Goal: Check status

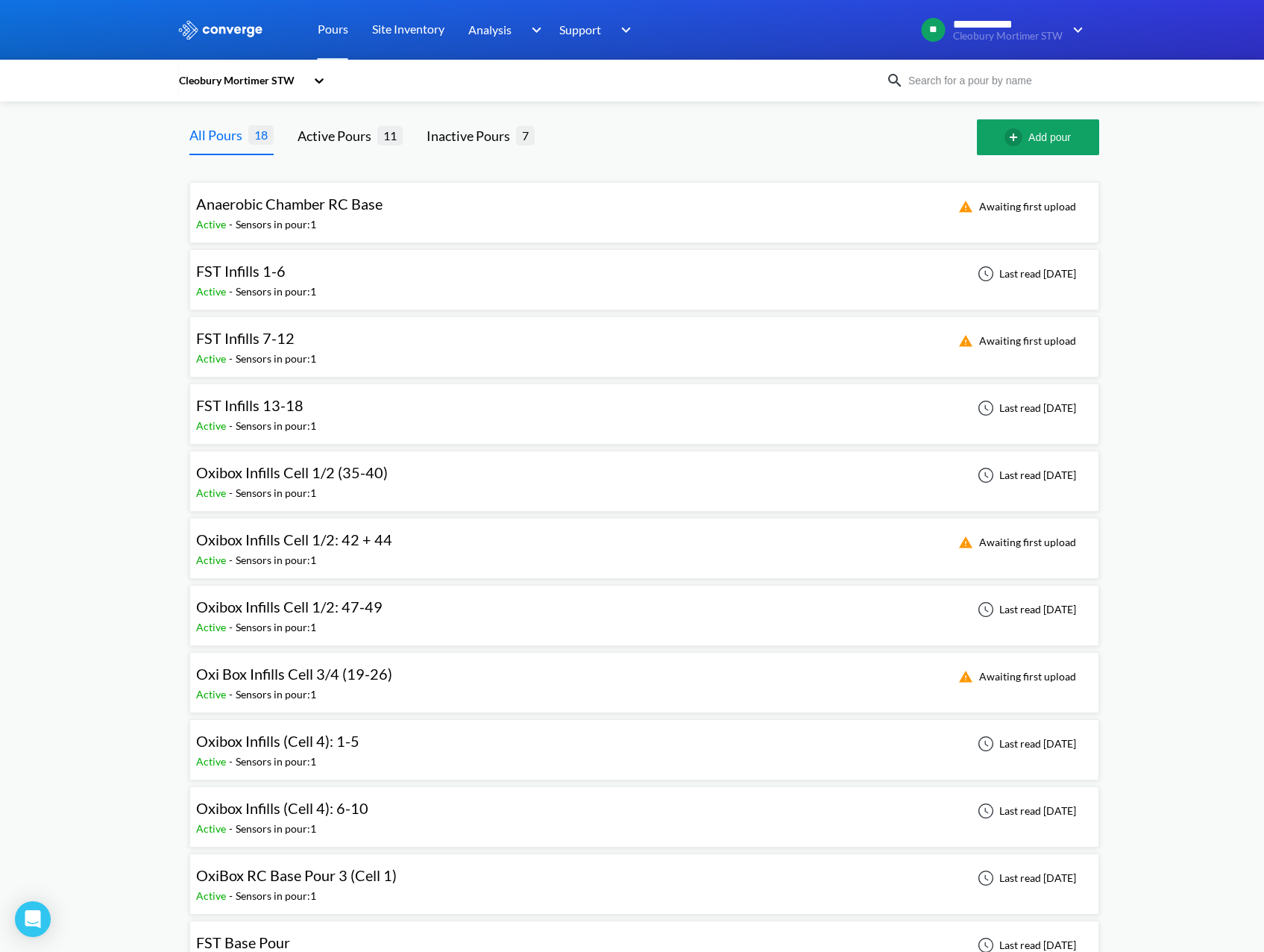
click at [477, 274] on div "FST Infills 1-6 Active - Sensors in pour: 1 Last read [DATE]" at bounding box center [644, 280] width 896 height 48
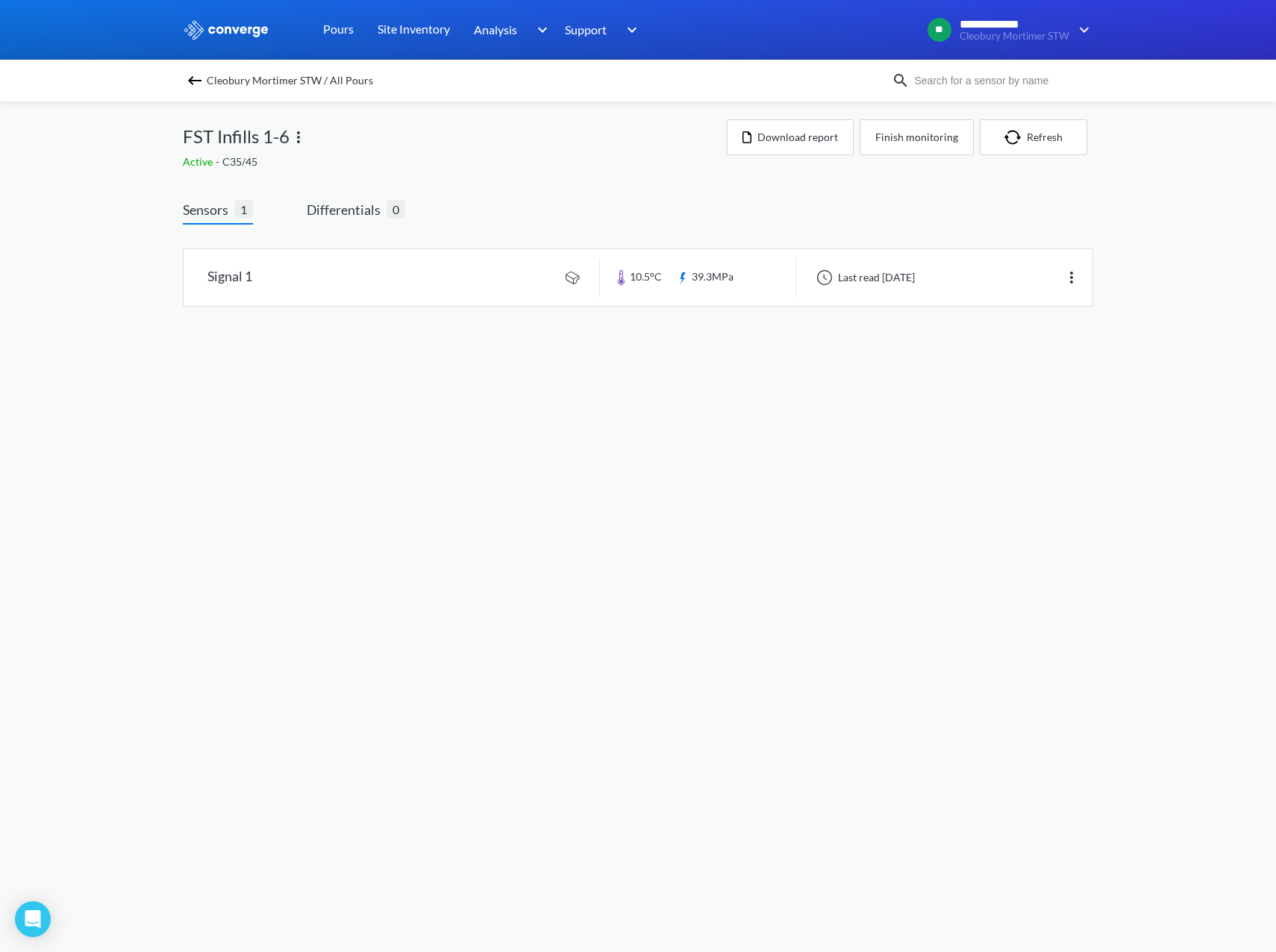
click at [196, 74] on img at bounding box center [195, 81] width 18 height 18
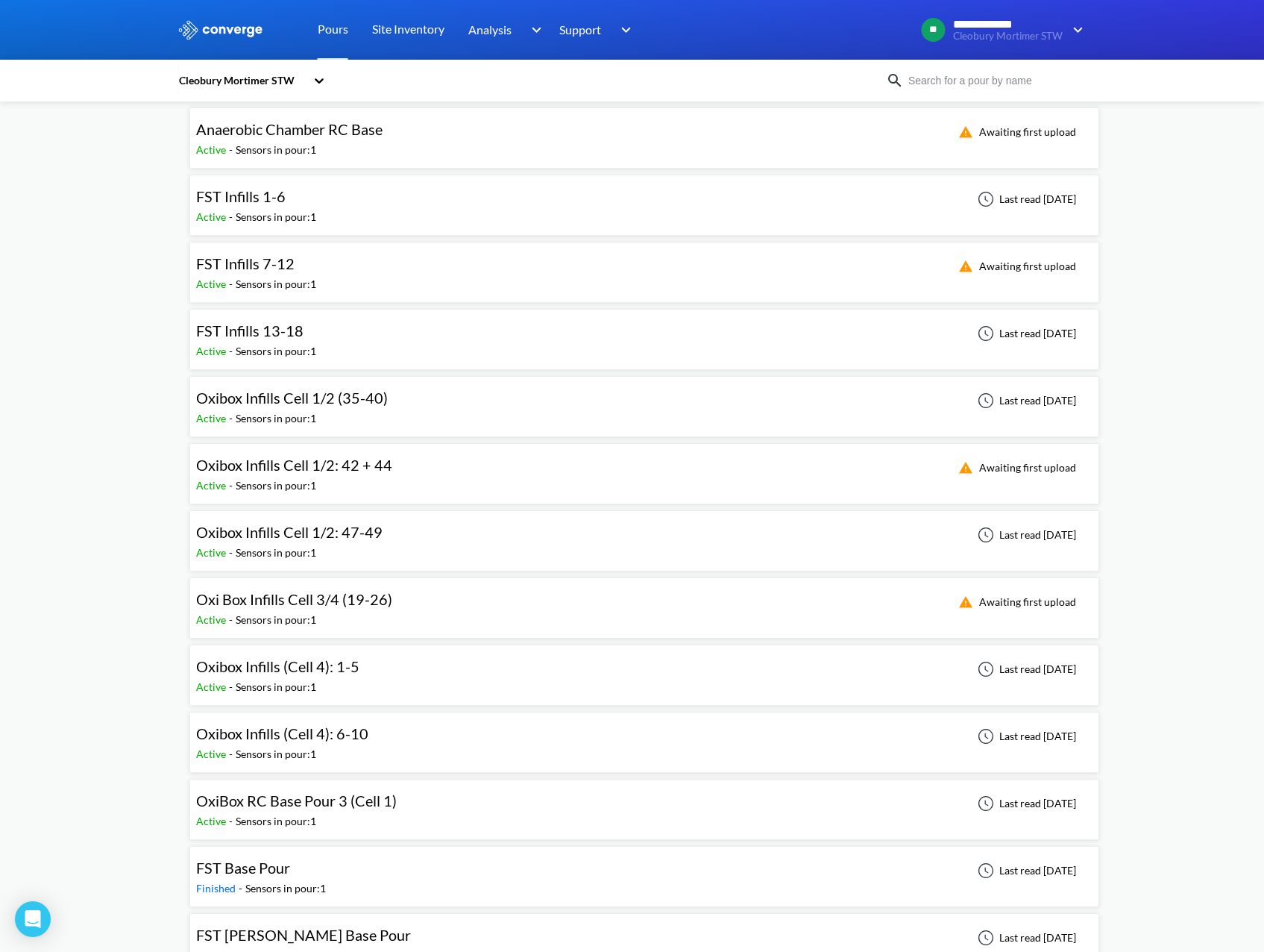
scroll to position [445, 0]
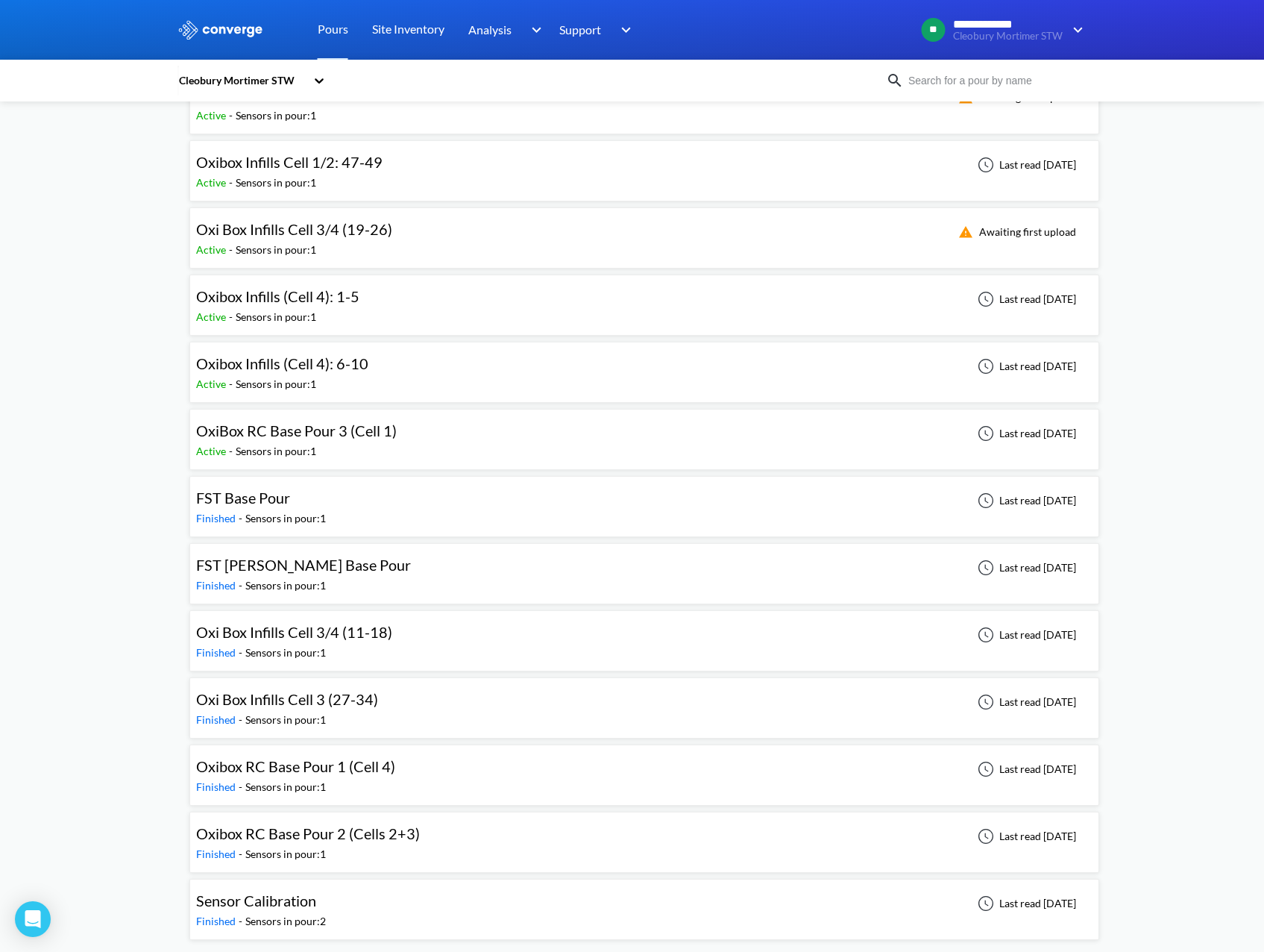
click at [455, 781] on div "Oxibox RC Base Pour 1 (Cell 4) Finished - Sensors in pour: 1 Last read [DATE]" at bounding box center [644, 775] width 896 height 48
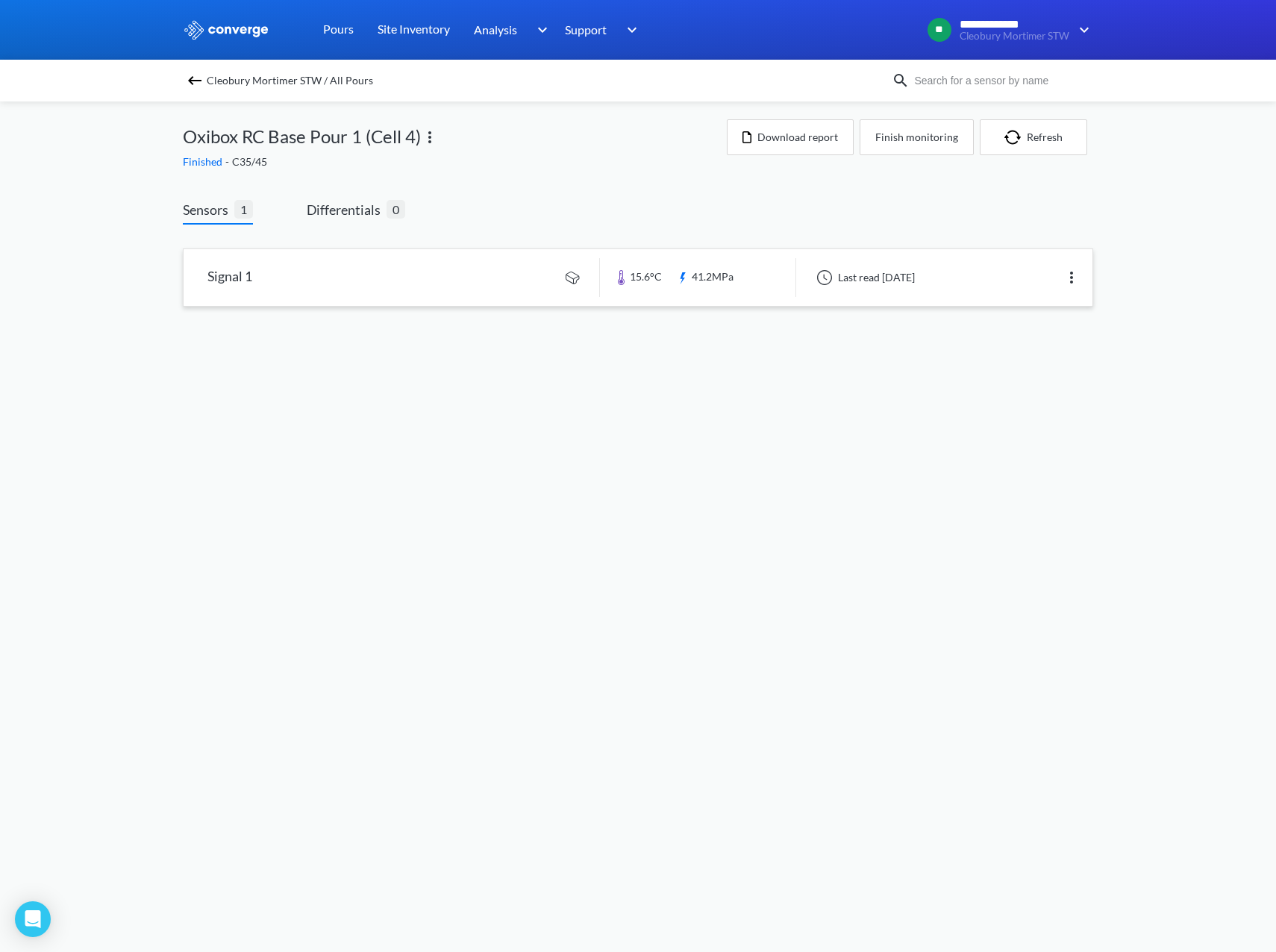
click at [710, 280] on link at bounding box center [638, 277] width 909 height 56
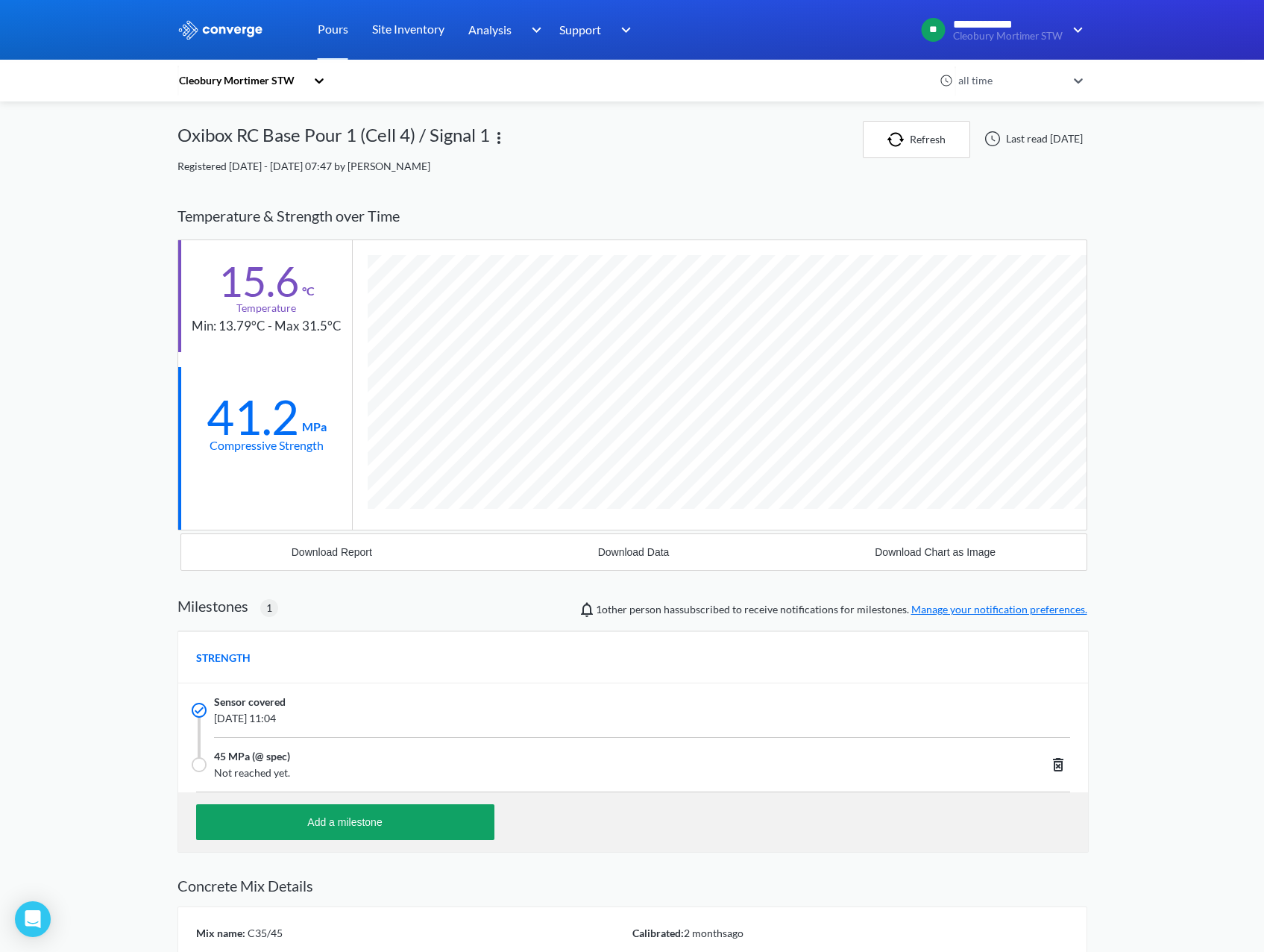
scroll to position [948, 910]
click at [1021, 82] on div "all time" at bounding box center [1010, 80] width 112 height 17
click at [1175, 176] on div "**********" at bounding box center [632, 541] width 1264 height 1081
